Goal: Task Accomplishment & Management: Manage account settings

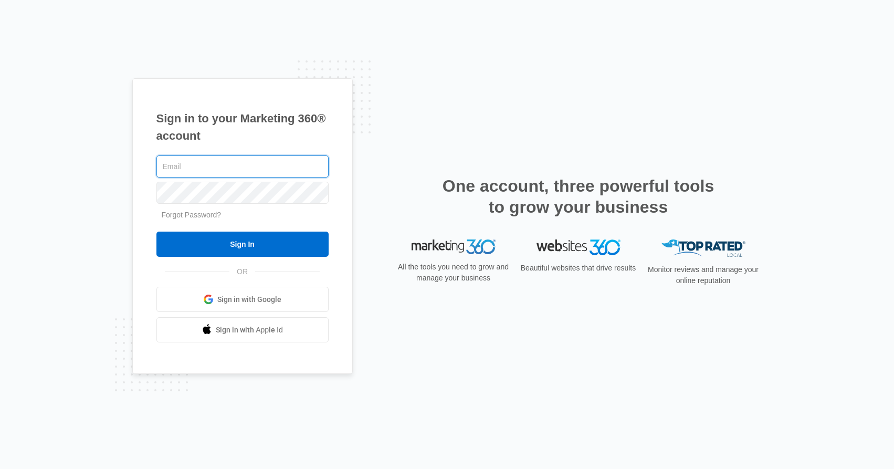
type input "[EMAIL_ADDRESS][DOMAIN_NAME]"
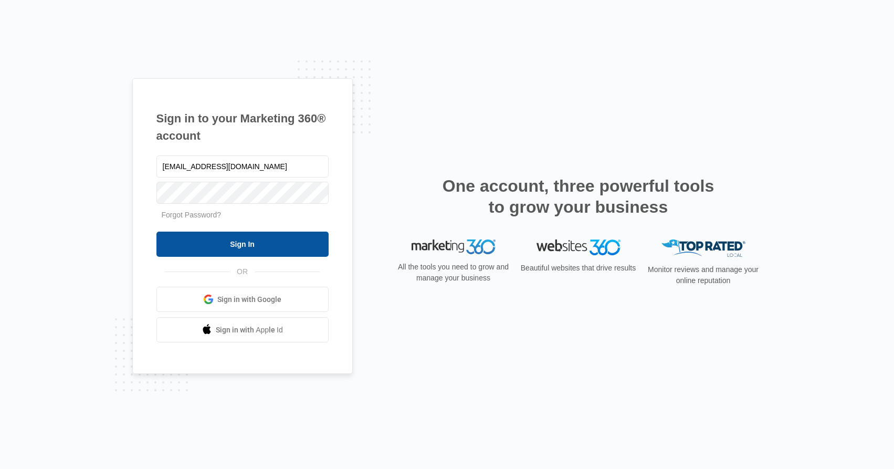
click at [254, 252] on input "Sign In" at bounding box center [242, 244] width 172 height 25
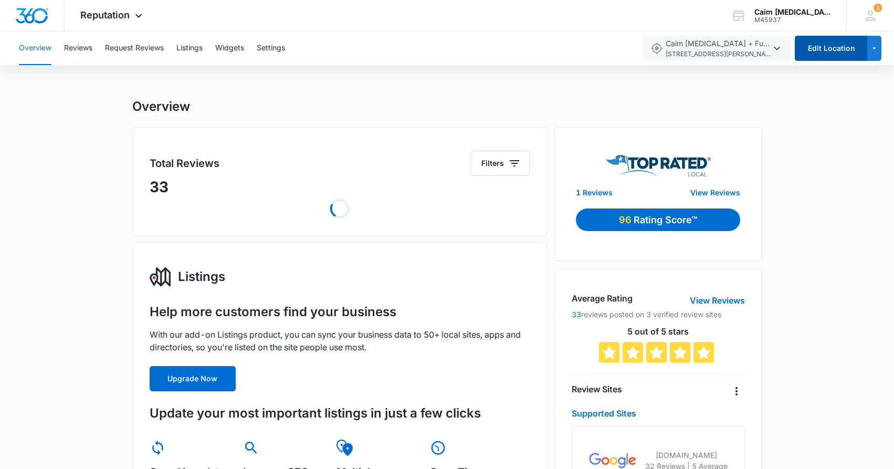
click at [817, 52] on button "Edit Location" at bounding box center [831, 48] width 72 height 25
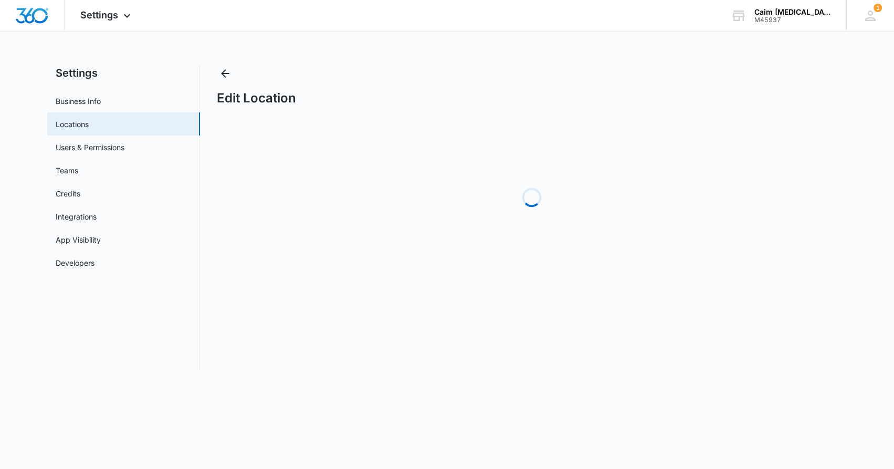
select select "[US_STATE]"
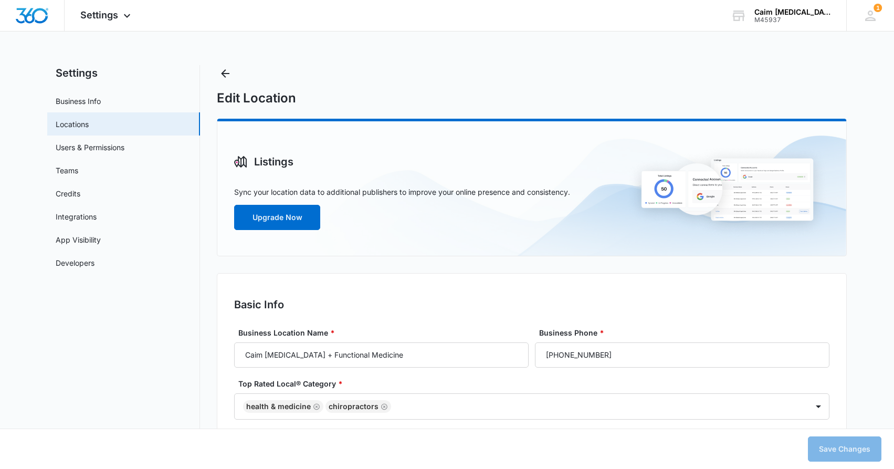
type input "10:00 am"
type input "6:00 pm"
type input "9:00 am"
type input "7:00 pm"
type input "9:00 am"
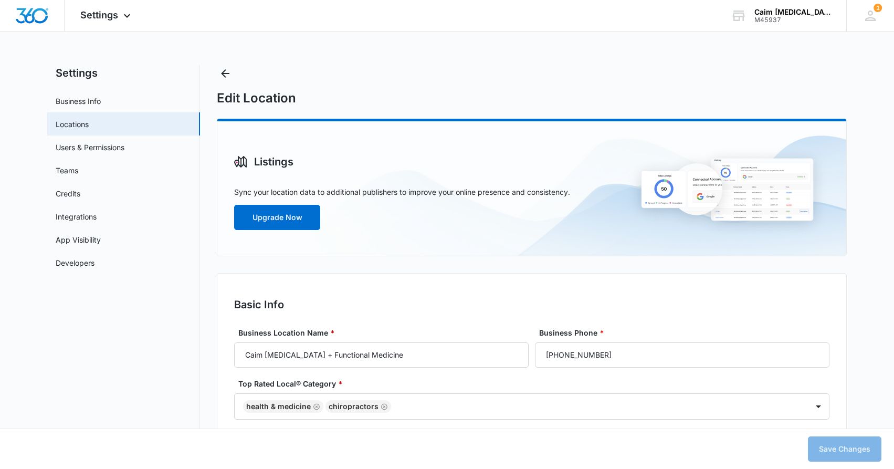
type input "6:00 pm"
type input "10:00 am"
type input "4:00 pm"
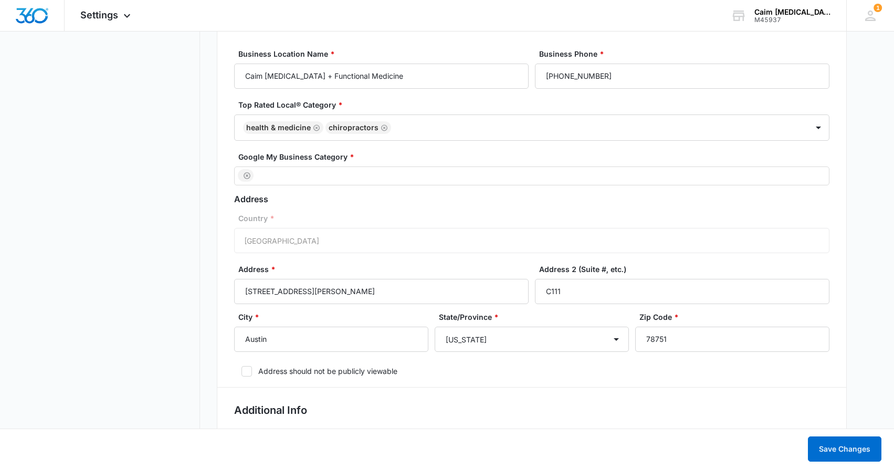
scroll to position [304, 0]
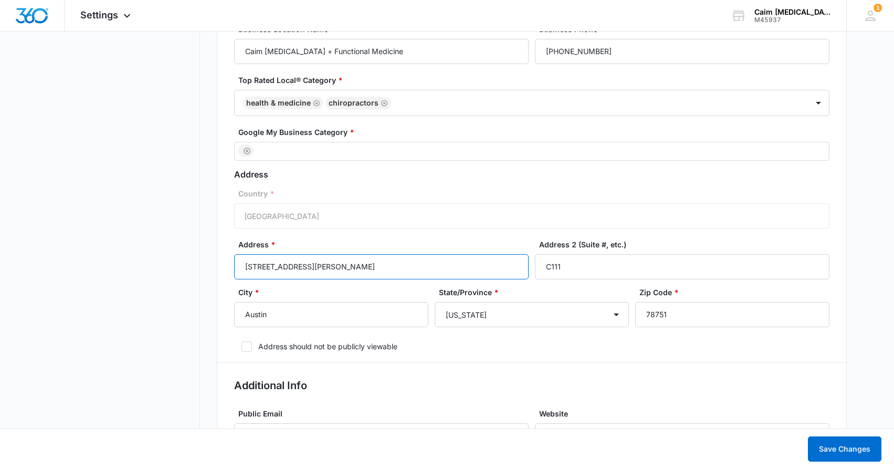
click at [308, 266] on input "5501 N Lamar Blvd" at bounding box center [381, 266] width 295 height 25
type input "8627 N Mopac Expy"
type input "140"
click at [681, 320] on input "78751" at bounding box center [732, 314] width 194 height 25
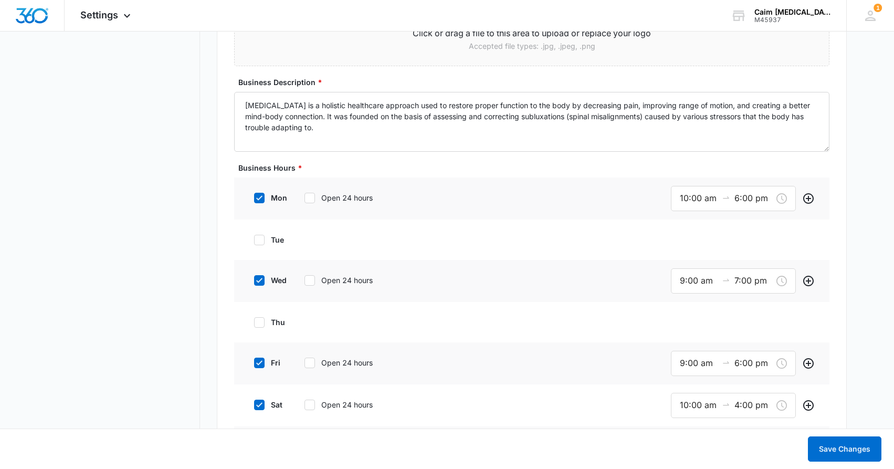
scroll to position [807, 0]
type input "78754"
click at [709, 196] on input "10:00 am" at bounding box center [699, 197] width 38 height 13
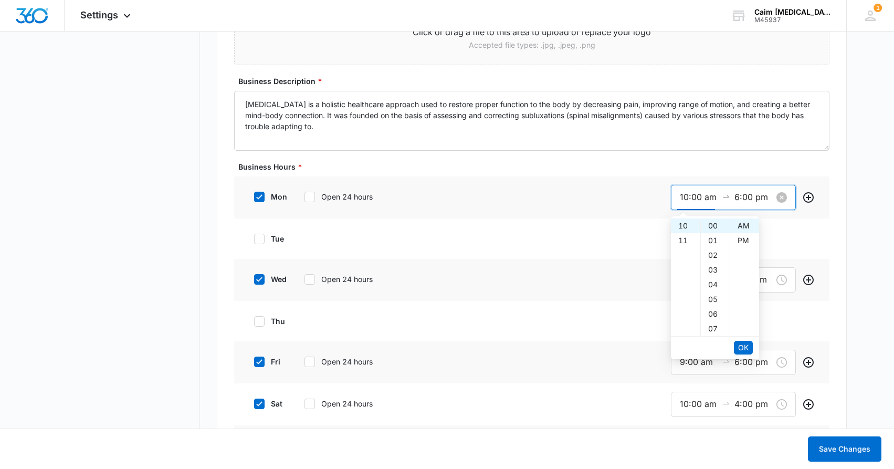
click at [686, 197] on input "10:00 am" at bounding box center [699, 197] width 38 height 13
click at [685, 227] on div "09" at bounding box center [685, 227] width 29 height 15
type input "10:00 am"
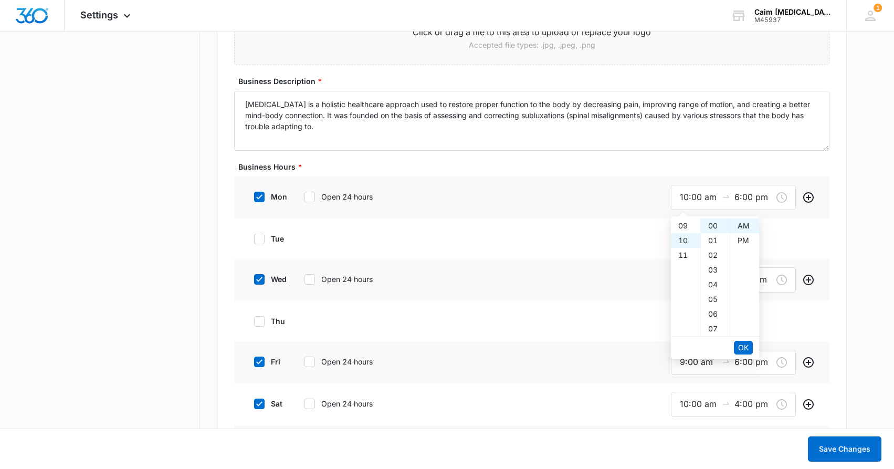
click at [781, 230] on body "Settings Apps Reputation Websites Forms CRM Email Social Shop Payments POS Cont…" at bounding box center [447, 413] width 894 height 2440
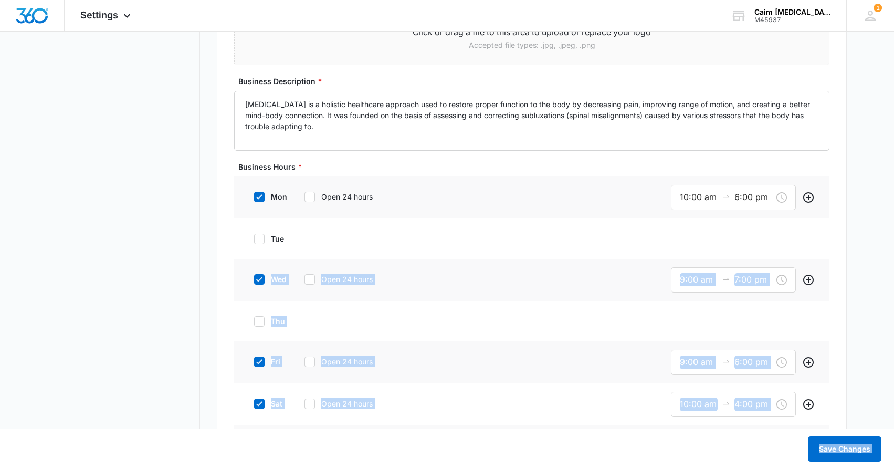
click at [781, 230] on div "tue" at bounding box center [531, 238] width 595 height 40
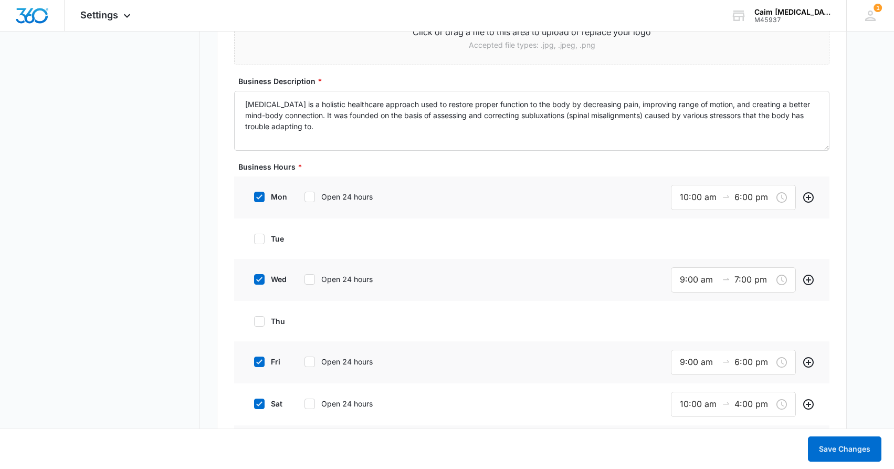
click at [260, 240] on icon at bounding box center [259, 238] width 9 height 9
click at [254, 240] on input "tue" at bounding box center [250, 238] width 7 height 7
checkbox input "true"
type input "9:00 am"
type input "5:00 pm"
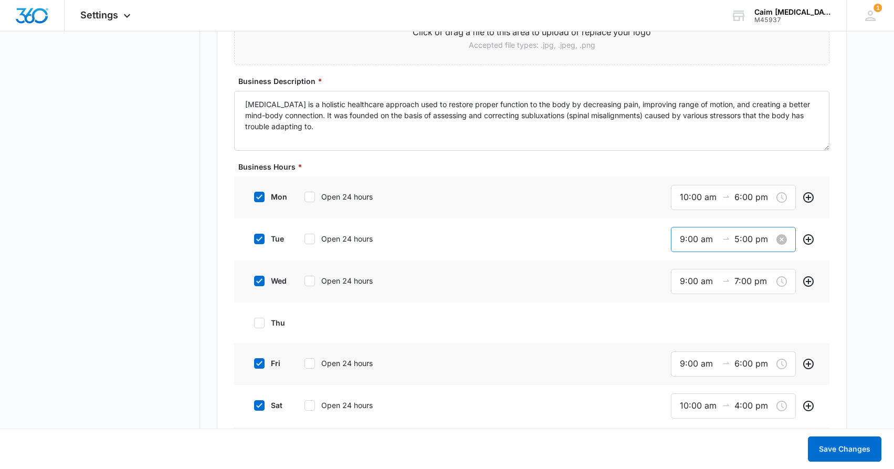
click at [681, 242] on input "9:00 am" at bounding box center [699, 239] width 38 height 13
click at [686, 294] on div "02" at bounding box center [685, 297] width 29 height 15
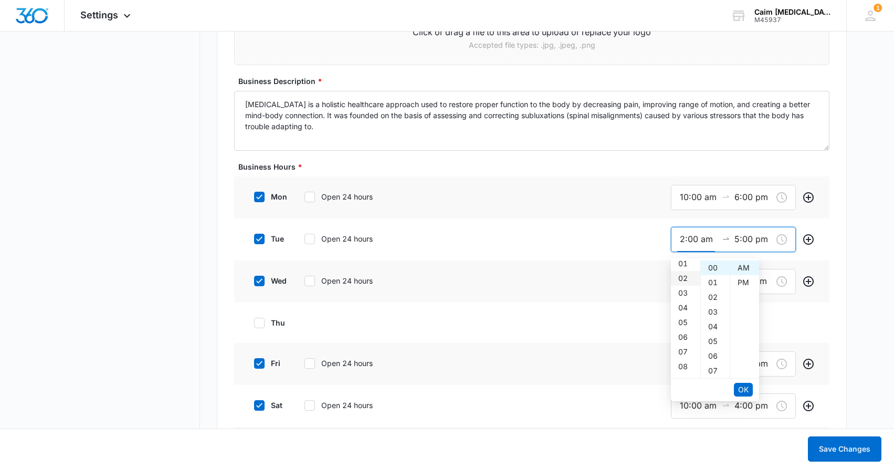
scroll to position [29, 0]
click at [743, 280] on div "PM" at bounding box center [744, 282] width 29 height 15
type input "2:00 pm"
click at [749, 234] on input "5:00 pm" at bounding box center [754, 239] width 38 height 13
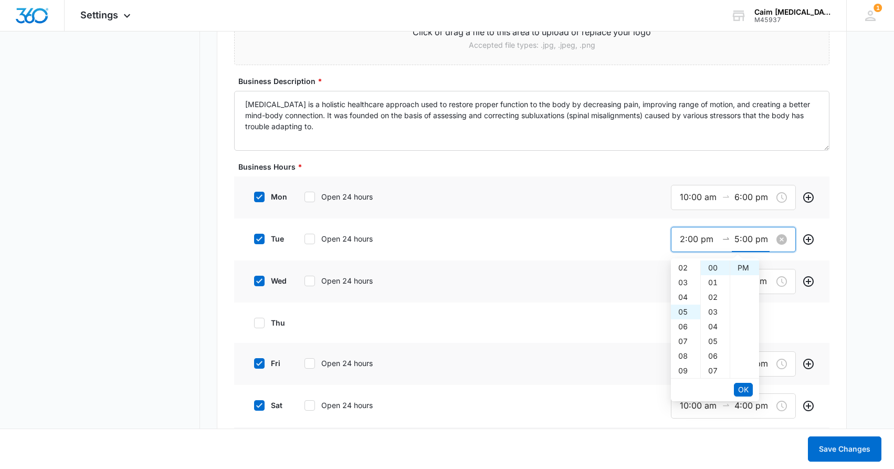
scroll to position [74, 0]
click at [686, 281] on div "06" at bounding box center [685, 282] width 29 height 15
type input "6:00 pm"
type input "9:00 am"
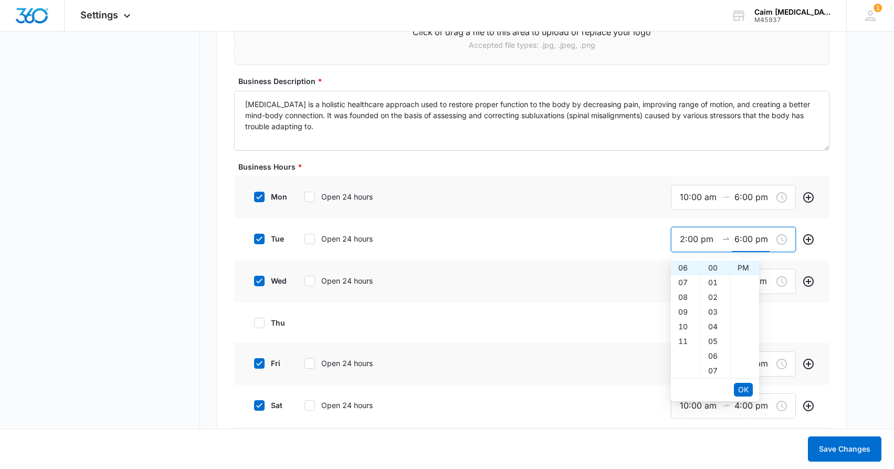
type input "5:00 pm"
click at [588, 252] on div "tue Open 24 hours 9:00 am 5:00 pm" at bounding box center [531, 239] width 595 height 42
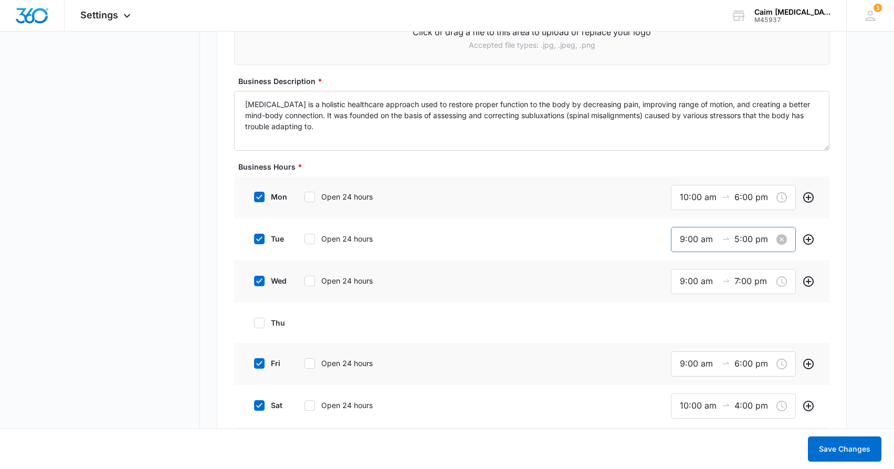
click at [696, 235] on input "9:00 am" at bounding box center [699, 239] width 38 height 13
click at [684, 296] on div "02" at bounding box center [685, 297] width 29 height 15
type input "2:00 am"
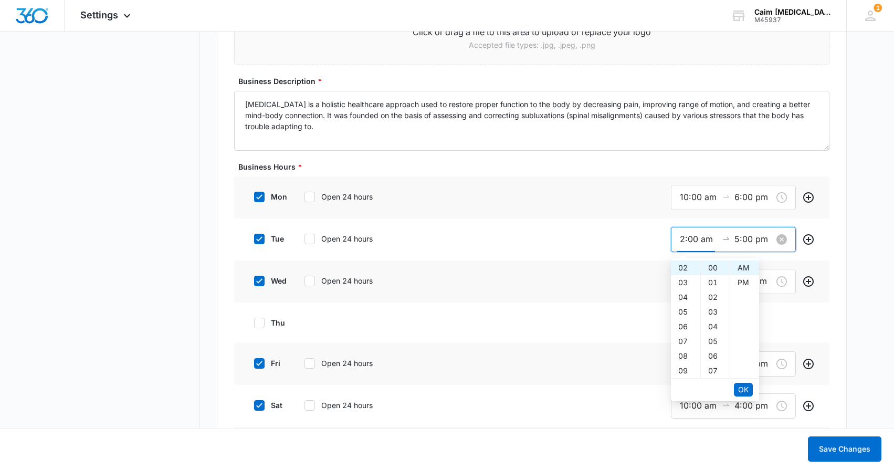
click at [745, 241] on input "5:00 pm" at bounding box center [754, 239] width 38 height 13
click at [685, 286] on div "06" at bounding box center [685, 282] width 29 height 15
type input "6:00 pm"
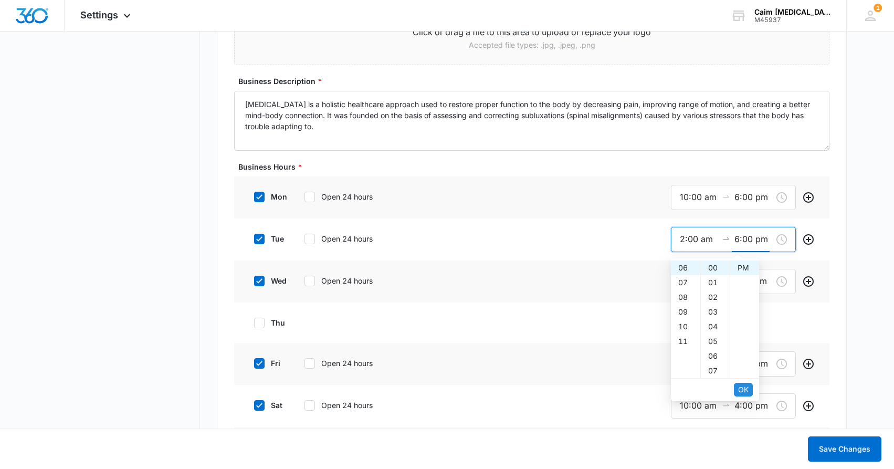
click at [745, 389] on span "OK" at bounding box center [743, 390] width 11 height 12
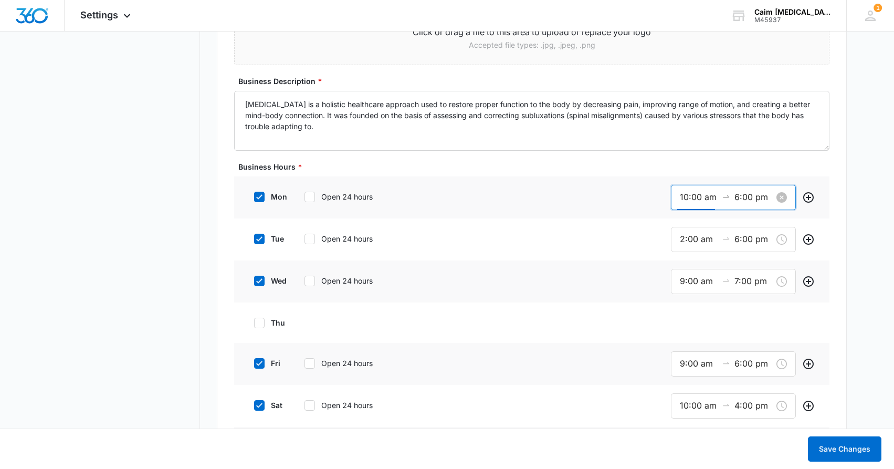
click at [693, 191] on input "10:00 am" at bounding box center [699, 197] width 38 height 13
click at [683, 292] on div "09" at bounding box center [685, 292] width 29 height 15
type input "9:00 am"
click at [745, 349] on span "OK" at bounding box center [743, 348] width 11 height 12
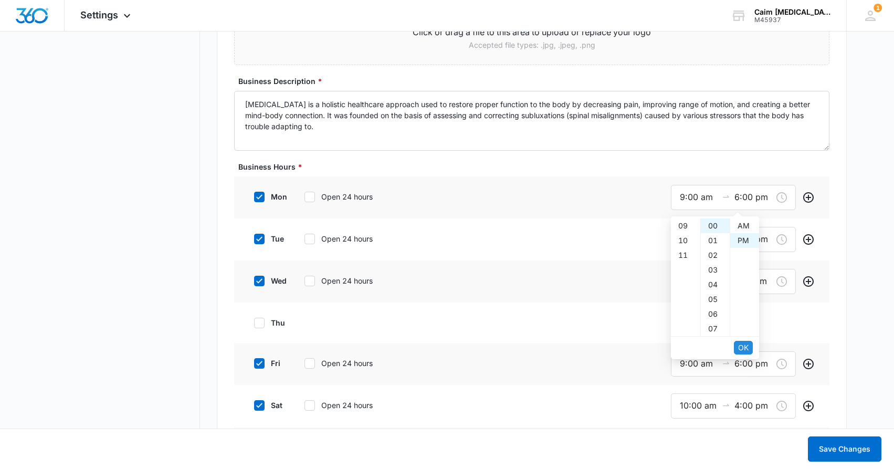
scroll to position [15, 0]
click at [744, 349] on span "OK" at bounding box center [743, 348] width 11 height 12
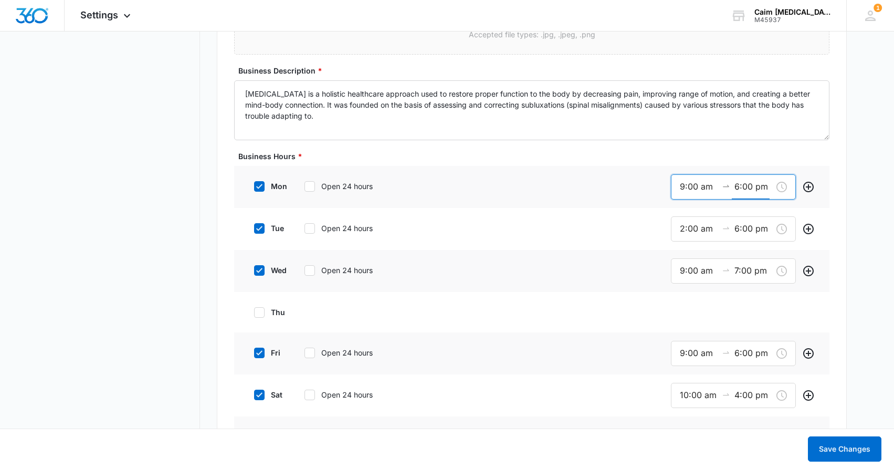
scroll to position [819, 0]
click at [277, 309] on label "thu" at bounding box center [268, 311] width 42 height 11
click at [254, 309] on input "thu" at bounding box center [250, 311] width 7 height 7
checkbox input "true"
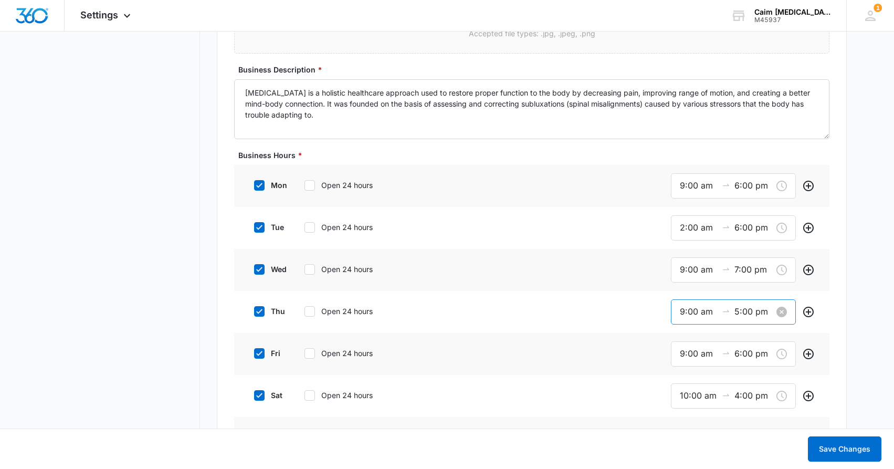
click at [699, 315] on input "9:00 am" at bounding box center [699, 311] width 38 height 13
click at [686, 336] on div "08" at bounding box center [685, 330] width 29 height 15
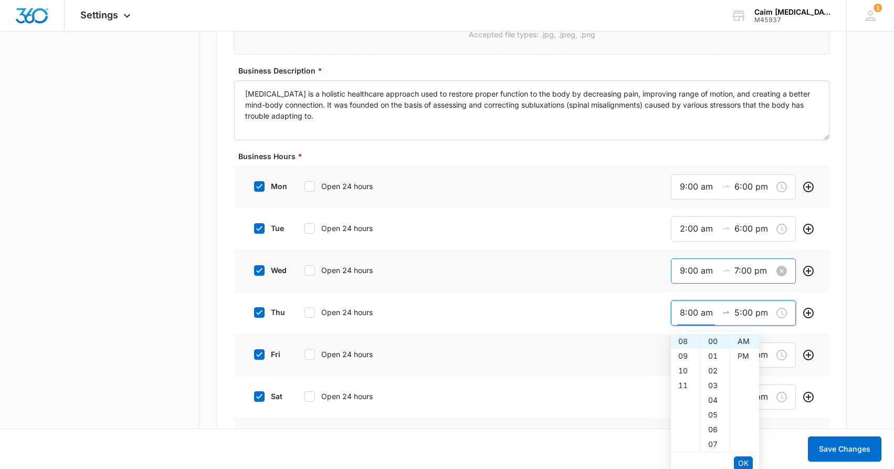
scroll to position [819, 0]
click at [716, 356] on div "12" at bounding box center [715, 356] width 29 height 15
click at [745, 357] on div "PM" at bounding box center [744, 354] width 29 height 15
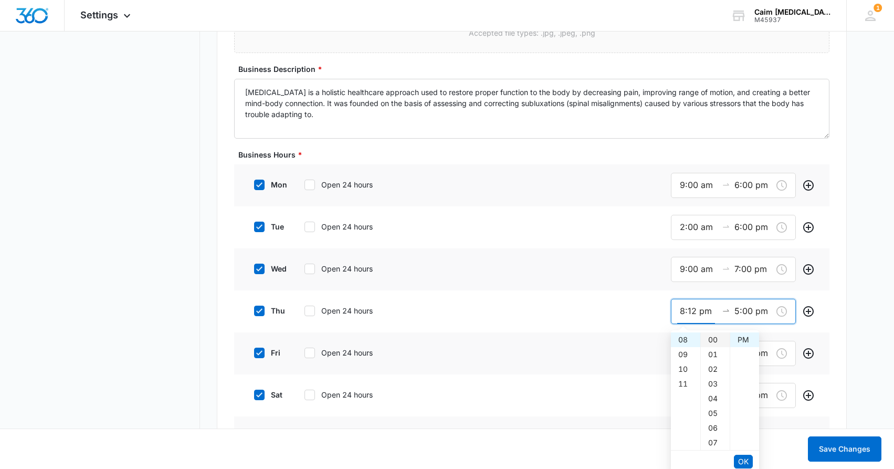
click at [713, 336] on div "00" at bounding box center [715, 339] width 29 height 15
click at [741, 340] on div "AM" at bounding box center [744, 339] width 29 height 15
type input "8:00 am"
click at [744, 460] on span "OK" at bounding box center [743, 462] width 11 height 12
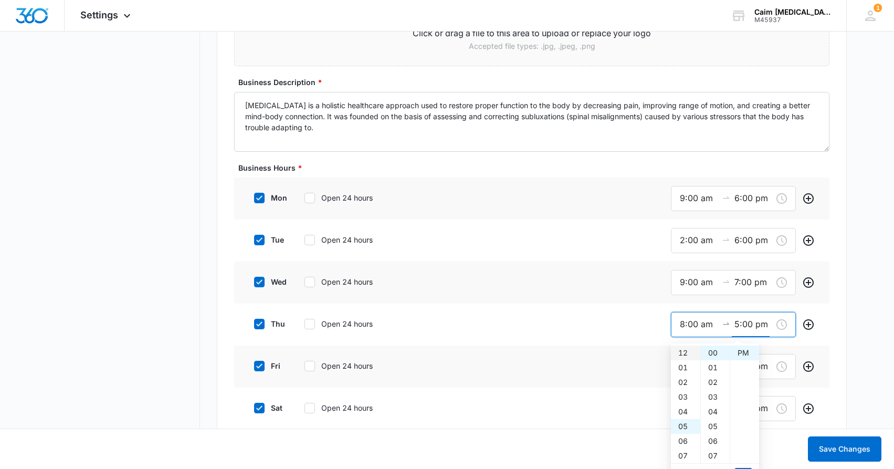
click at [682, 357] on div "12" at bounding box center [685, 353] width 29 height 15
type input "12:00 pm"
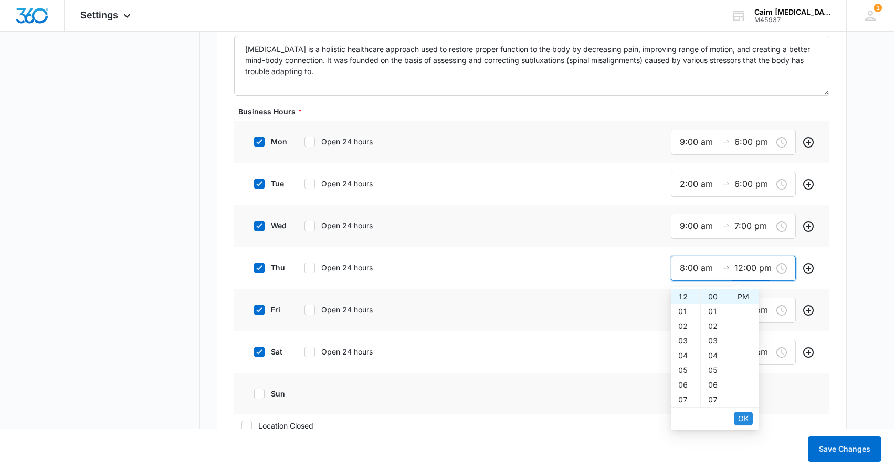
click at [747, 420] on span "OK" at bounding box center [743, 419] width 11 height 12
click at [262, 309] on icon at bounding box center [259, 309] width 9 height 9
click at [254, 309] on input "fri" at bounding box center [250, 309] width 7 height 7
checkbox input "false"
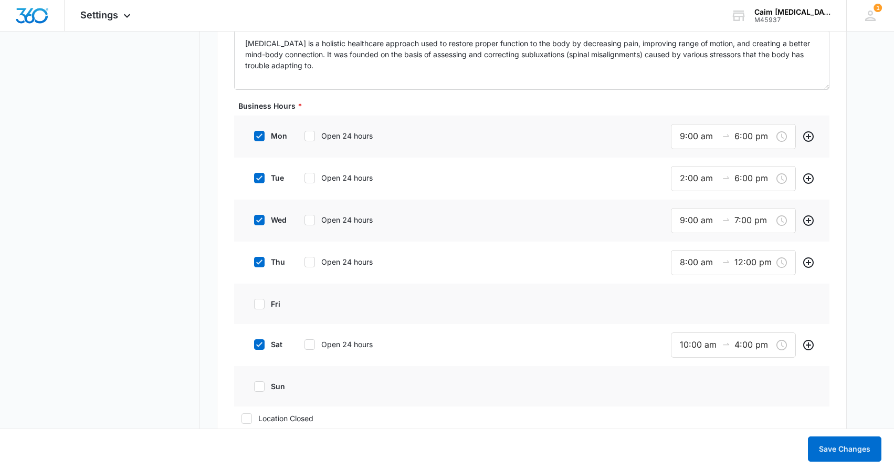
scroll to position [869, 0]
click at [699, 346] on input "10:00 am" at bounding box center [699, 344] width 38 height 13
click at [684, 373] on div "09" at bounding box center [685, 371] width 29 height 15
type input "9:00 am"
click at [745, 347] on input "4:00 pm" at bounding box center [754, 344] width 38 height 13
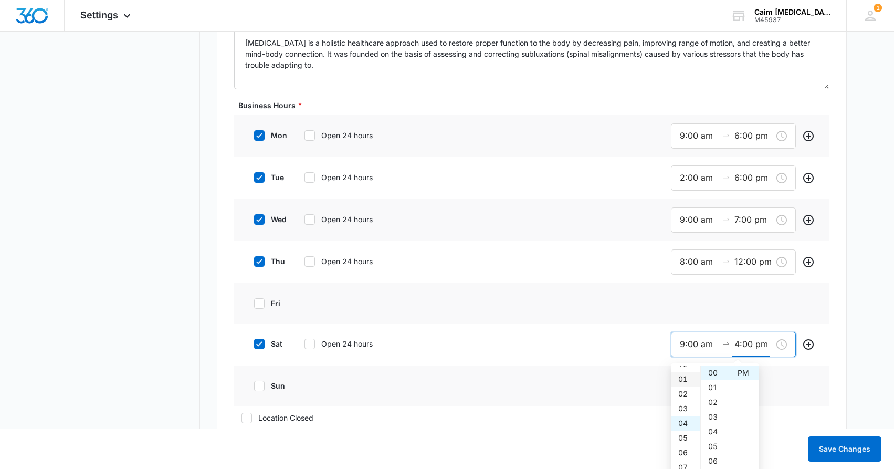
scroll to position [0, 0]
click at [685, 373] on div "12" at bounding box center [685, 372] width 29 height 15
type input "12:00 pm"
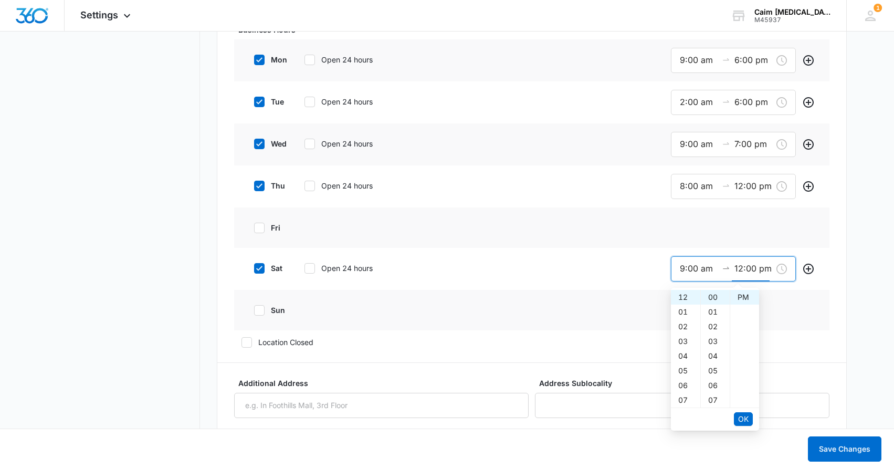
scroll to position [951, 0]
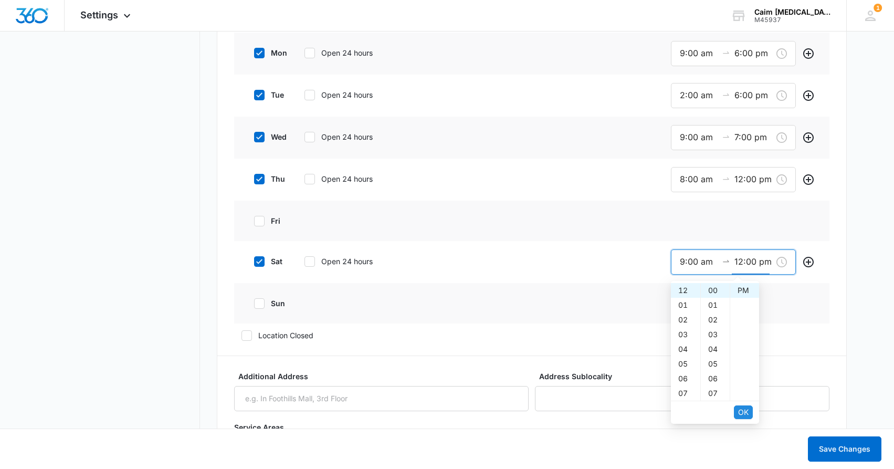
click at [745, 413] on span "OK" at bounding box center [743, 412] width 11 height 12
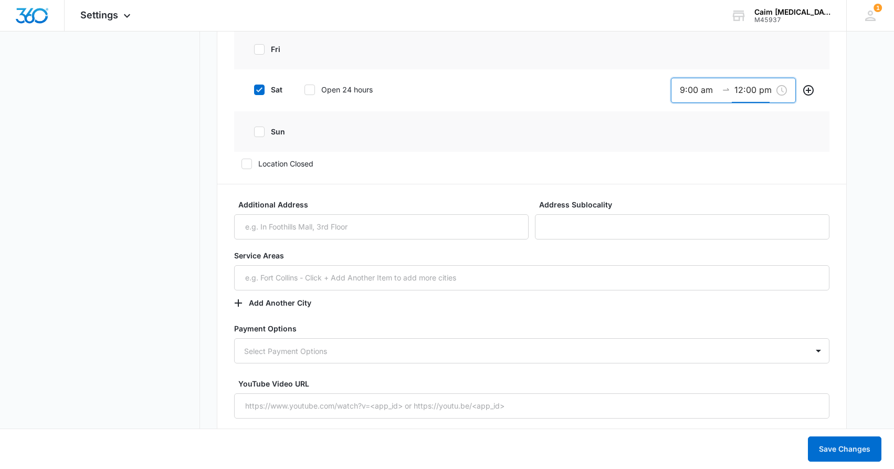
scroll to position [1123, 0]
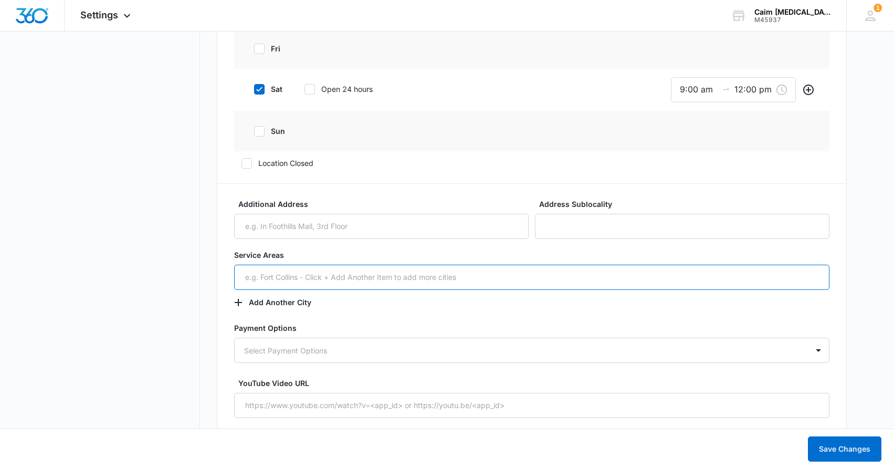
click at [422, 277] on input "text" at bounding box center [531, 277] width 595 height 25
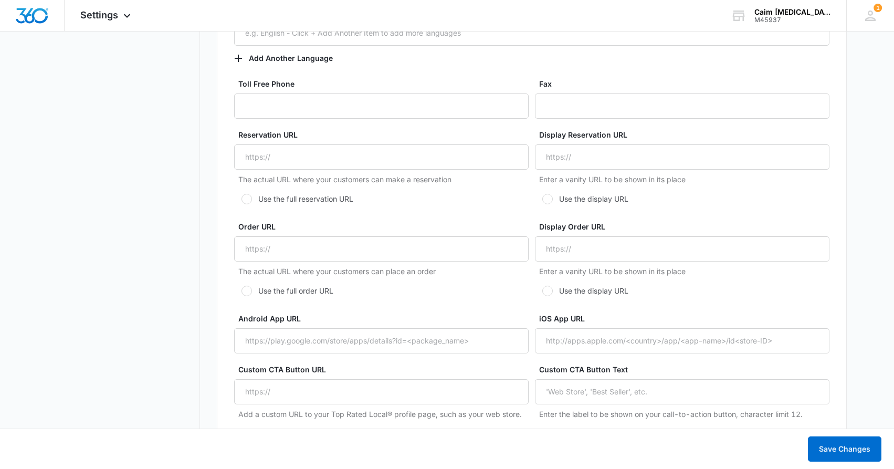
scroll to position [1798, 0]
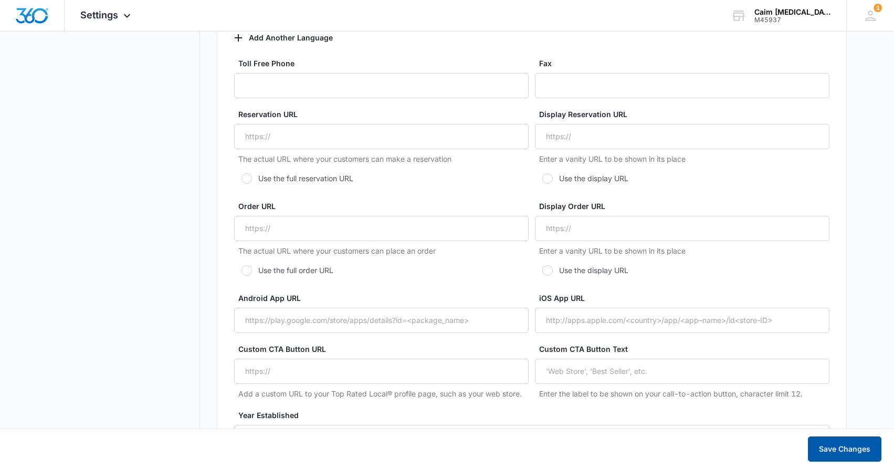
click at [845, 447] on button "Save Changes" at bounding box center [845, 448] width 74 height 25
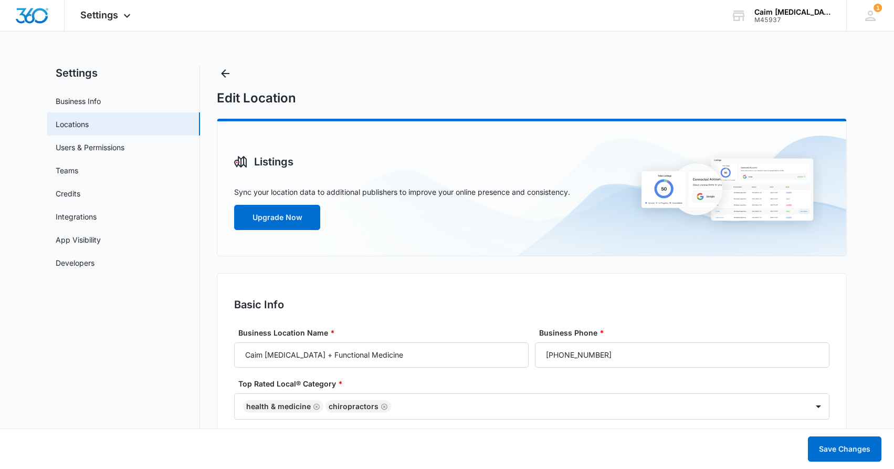
scroll to position [0, 0]
click at [89, 99] on link "Business Info" at bounding box center [78, 101] width 45 height 11
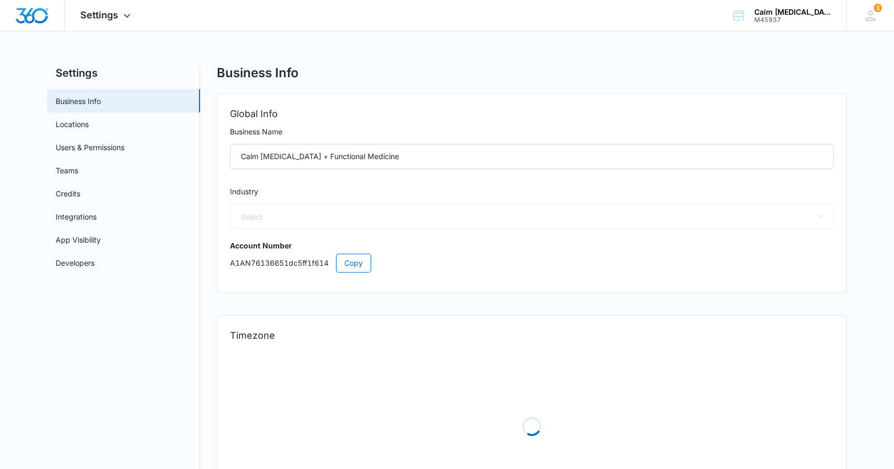
select select "16"
select select "US"
select select "America/Denver"
click at [126, 12] on icon at bounding box center [127, 18] width 13 height 13
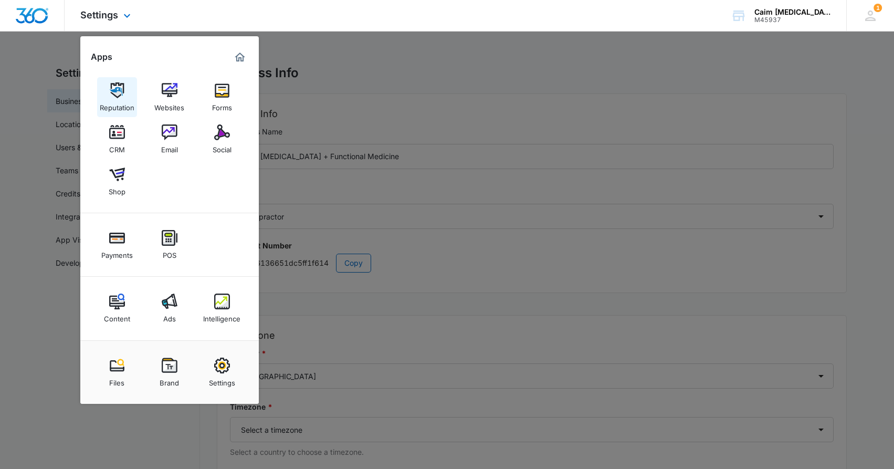
click at [118, 96] on img at bounding box center [117, 90] width 16 height 16
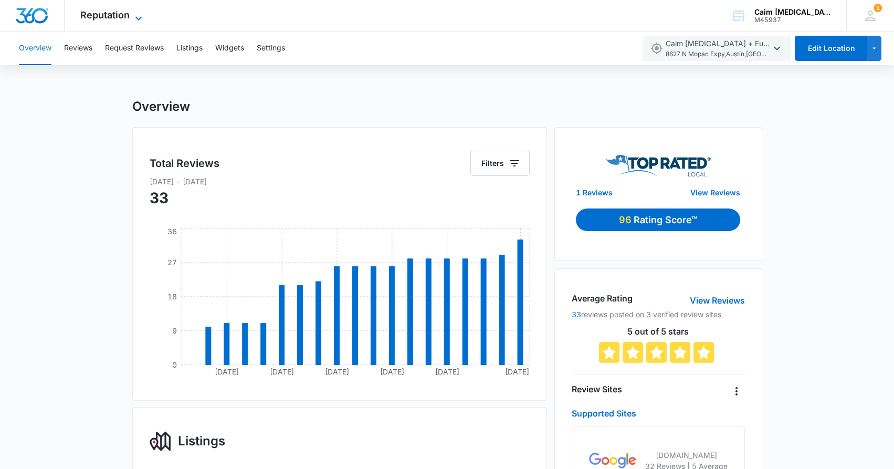
click at [116, 17] on span "Reputation" at bounding box center [104, 14] width 49 height 11
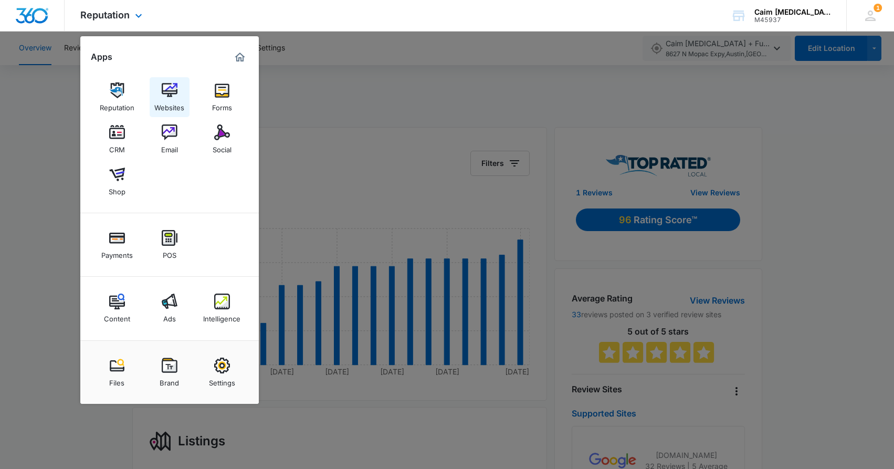
click at [168, 106] on div "Websites" at bounding box center [169, 105] width 30 height 14
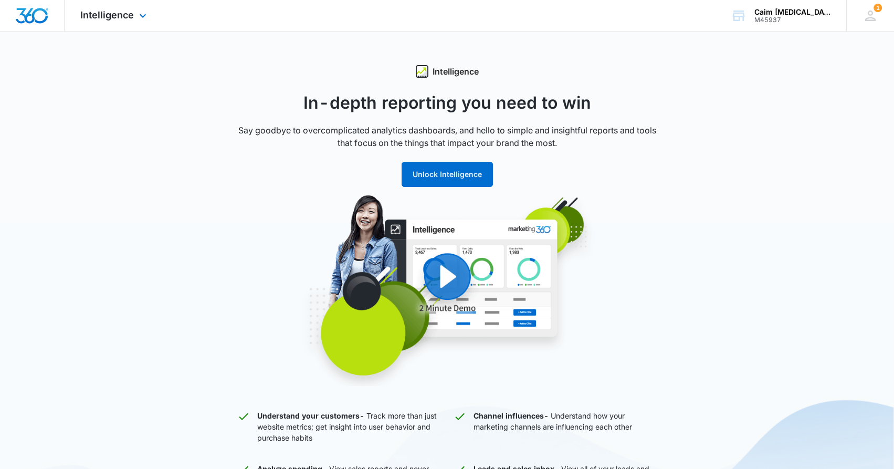
click at [143, 25] on div "Intelligence Apps Reputation Websites Forms CRM Email Social Shop Payments POS …" at bounding box center [115, 15] width 100 height 31
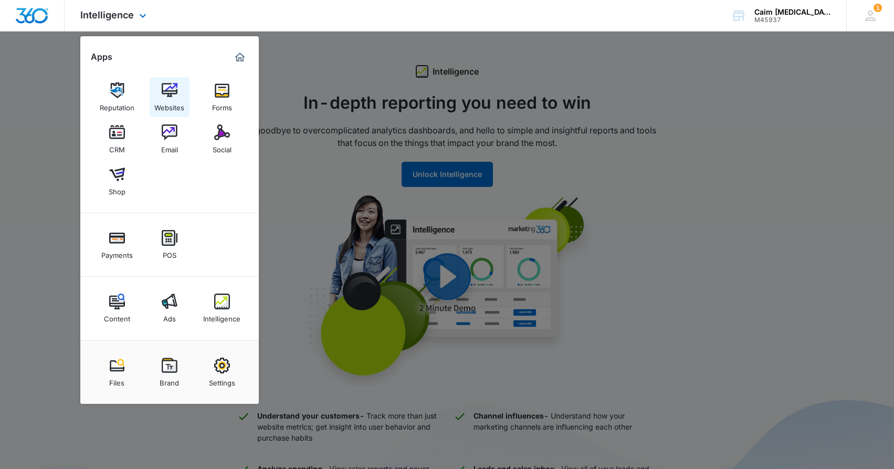
click at [172, 96] on img at bounding box center [170, 90] width 16 height 16
